Goal: Task Accomplishment & Management: Use online tool/utility

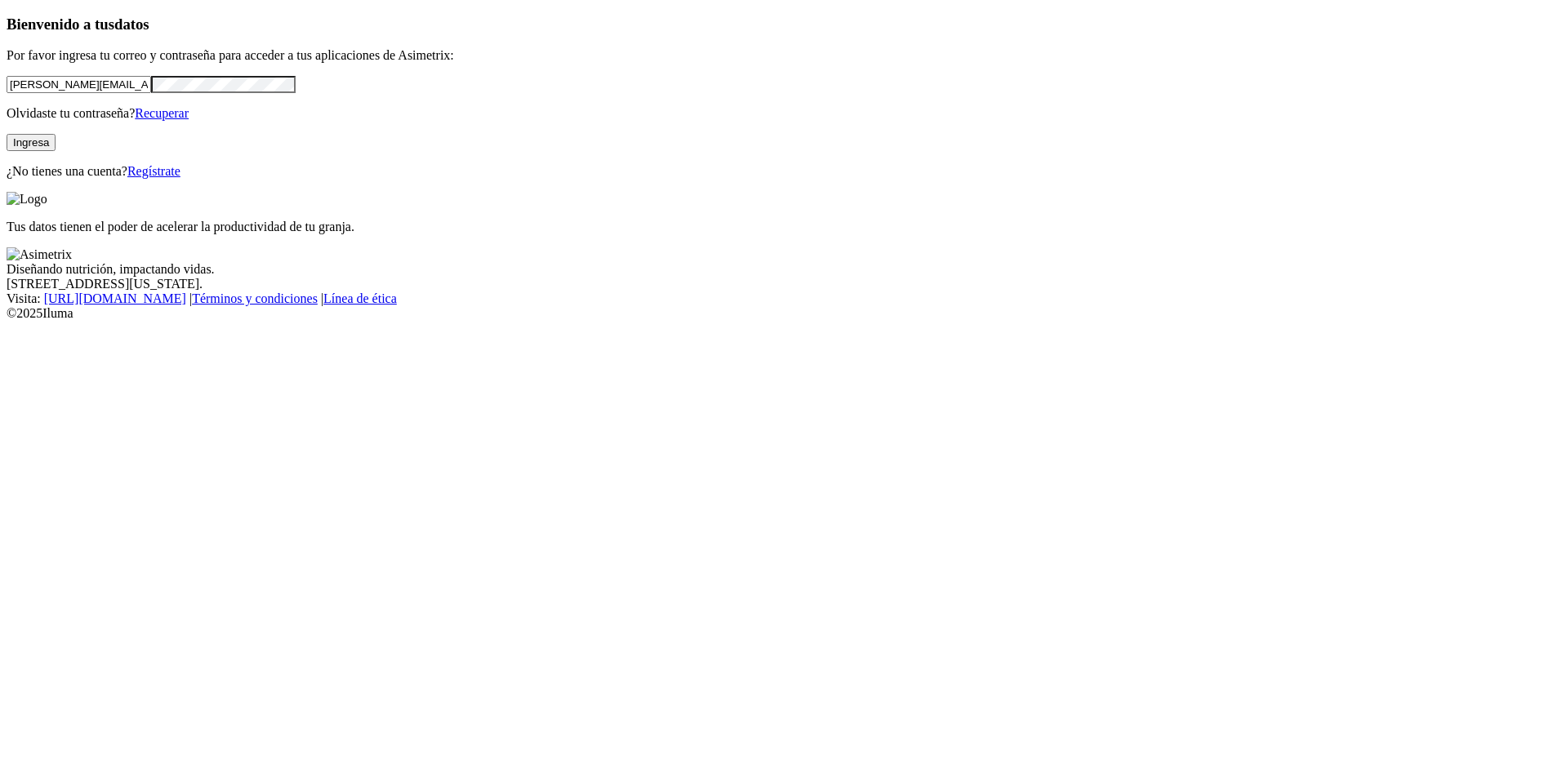
click at [55, 151] on button "Ingresa" at bounding box center [30, 142] width 49 height 17
